Goal: Find specific page/section: Find specific page/section

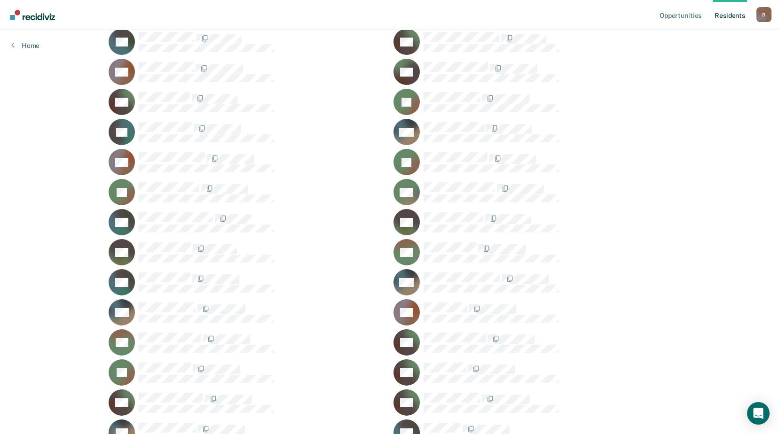
scroll to position [27060, 0]
